Goal: Information Seeking & Learning: Check status

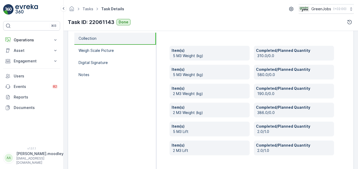
scroll to position [184, 0]
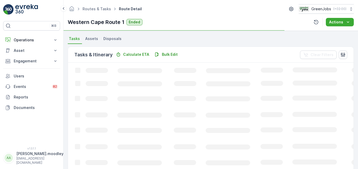
scroll to position [123, 0]
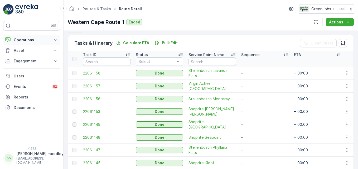
click at [56, 40] on icon at bounding box center [55, 39] width 5 height 5
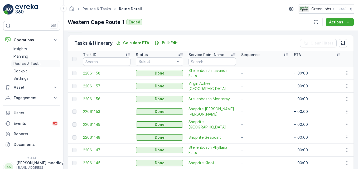
click at [27, 64] on p "Routes & Tasks" at bounding box center [26, 63] width 27 height 5
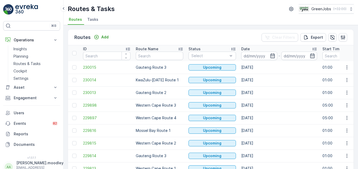
click at [245, 56] on input at bounding box center [259, 56] width 36 height 8
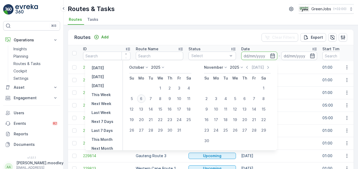
click at [144, 97] on div "6" at bounding box center [141, 99] width 8 height 8
type input "06.10.2025"
click at [144, 97] on div "6" at bounding box center [141, 99] width 8 height 8
type input "06.10.2025"
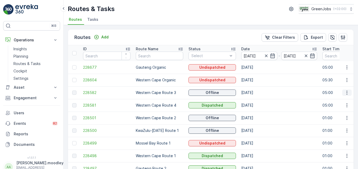
click at [344, 92] on icon "button" at bounding box center [346, 92] width 5 height 5
click at [341, 101] on span "See More Details" at bounding box center [334, 100] width 31 height 5
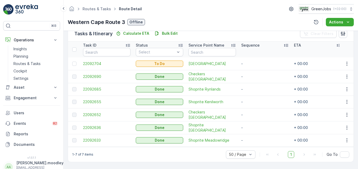
scroll to position [135, 0]
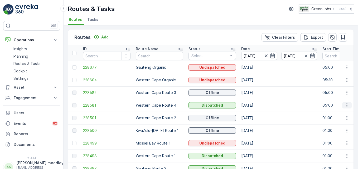
click at [344, 106] on icon "button" at bounding box center [346, 105] width 5 height 5
click at [335, 113] on span "See More Details" at bounding box center [334, 113] width 31 height 5
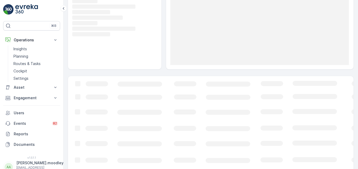
scroll to position [75, 0]
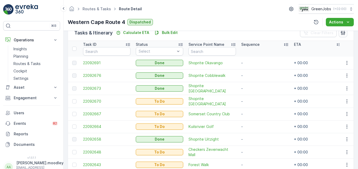
scroll to position [160, 0]
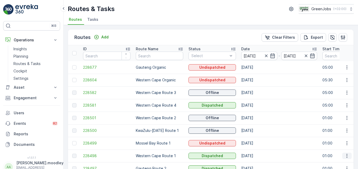
click at [346, 156] on icon "button" at bounding box center [346, 155] width 5 height 5
click at [337, 134] on span "See More Details" at bounding box center [334, 133] width 31 height 5
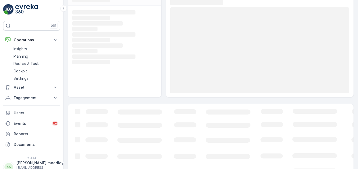
scroll to position [75, 0]
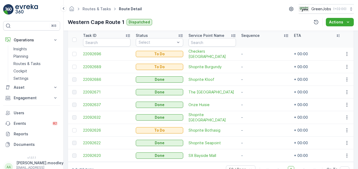
scroll to position [134, 0]
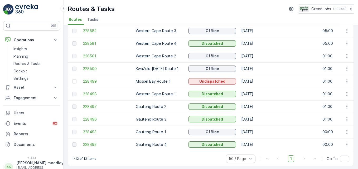
scroll to position [66, 0]
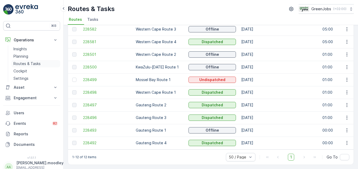
click at [37, 63] on p "Routes & Tasks" at bounding box center [26, 63] width 27 height 5
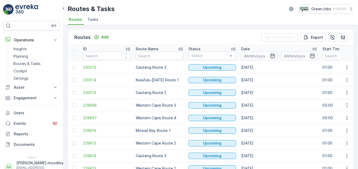
click at [252, 55] on input at bounding box center [259, 56] width 36 height 8
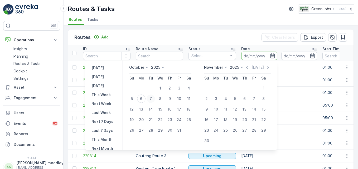
click at [153, 97] on div "7" at bounding box center [150, 99] width 8 height 8
type input "07.10.2025"
click at [153, 97] on div "7" at bounding box center [150, 99] width 8 height 8
type input "07.10.2025"
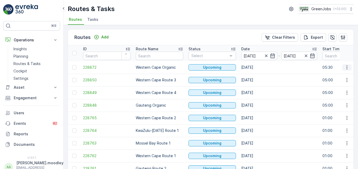
click at [346, 66] on icon "button" at bounding box center [346, 67] width 5 height 5
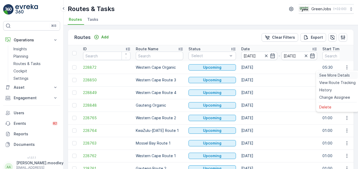
click at [342, 74] on span "See More Details" at bounding box center [334, 75] width 31 height 5
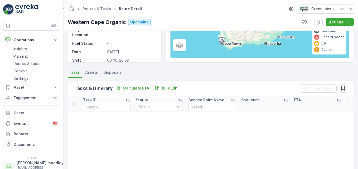
scroll to position [105, 0]
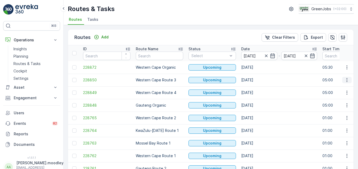
click at [346, 80] on icon "button" at bounding box center [346, 79] width 5 height 5
click at [346, 88] on span "See More Details" at bounding box center [334, 87] width 31 height 5
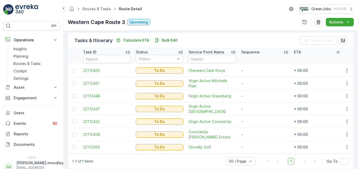
scroll to position [135, 0]
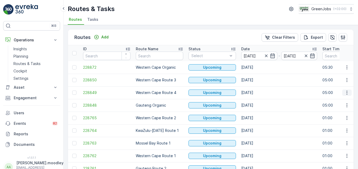
click at [344, 94] on icon "button" at bounding box center [346, 92] width 5 height 5
click at [287, 100] on td "07.10.2025" at bounding box center [278, 105] width 81 height 13
click at [345, 117] on icon "button" at bounding box center [346, 117] width 5 height 5
click at [334, 122] on div "See More Details" at bounding box center [337, 125] width 41 height 7
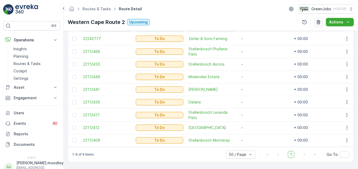
scroll to position [132, 0]
